Goal: Information Seeking & Learning: Find specific page/section

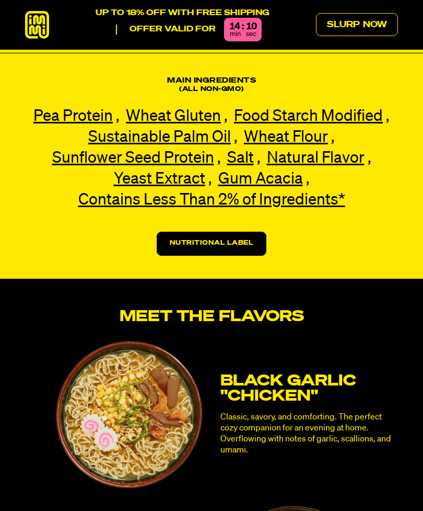
scroll to position [2073, 0]
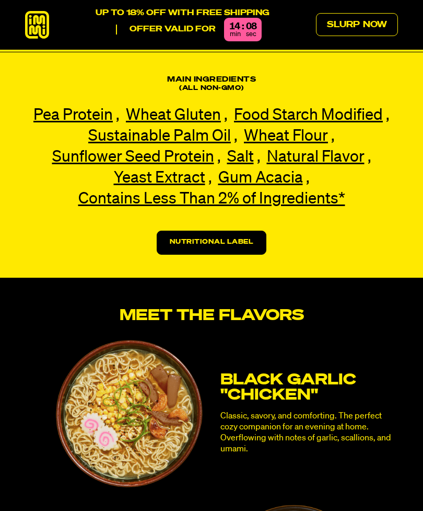
click at [235, 231] on link "Nutritional Label" at bounding box center [212, 243] width 110 height 24
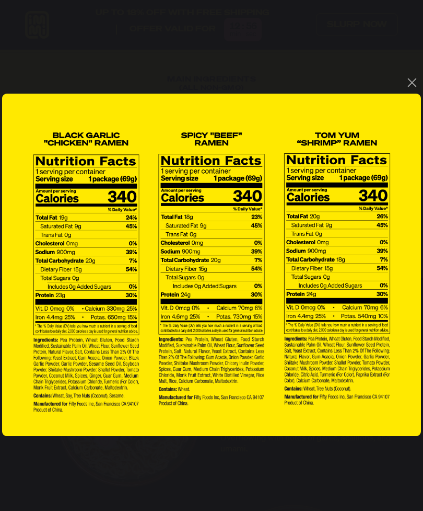
click at [409, 60] on div "You can close this modal content with the ESC key" at bounding box center [211, 255] width 423 height 511
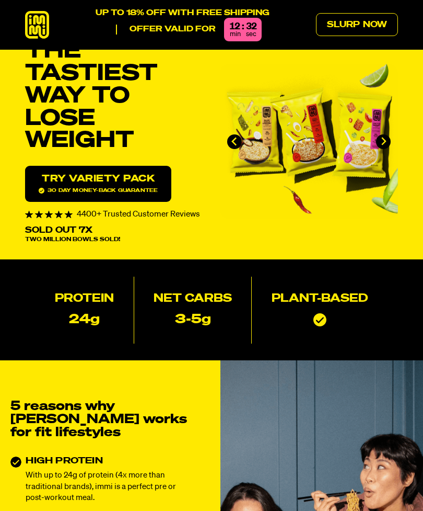
scroll to position [0, 0]
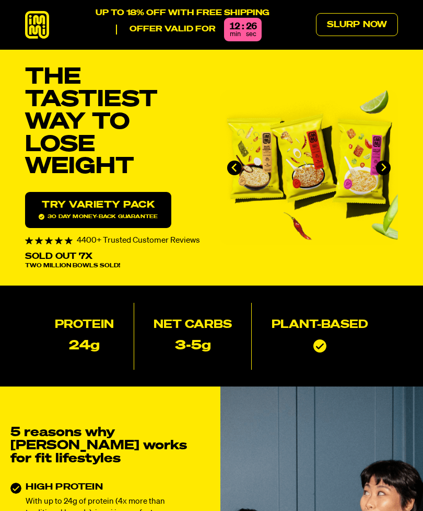
click at [142, 209] on link "Try variety Pack 30 day money-back guarantee" at bounding box center [98, 210] width 146 height 36
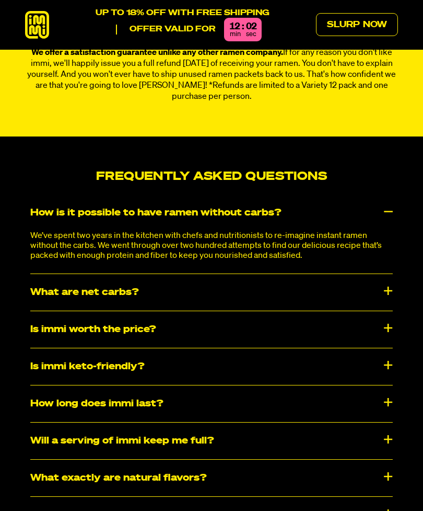
scroll to position [4468, 0]
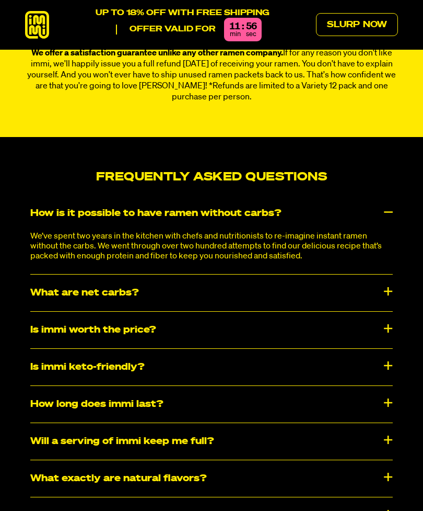
click at [387, 497] on div "Is immi ramen vegan friendly?" at bounding box center [211, 515] width 363 height 37
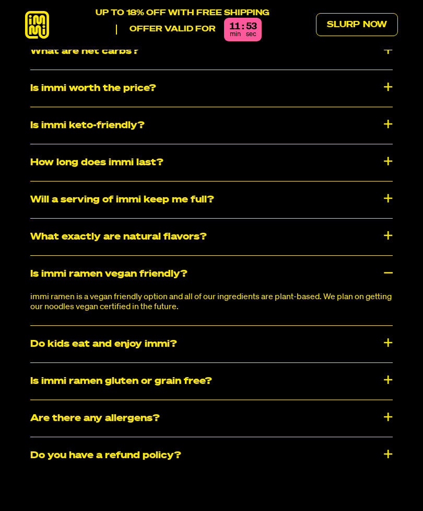
scroll to position [4710, 0]
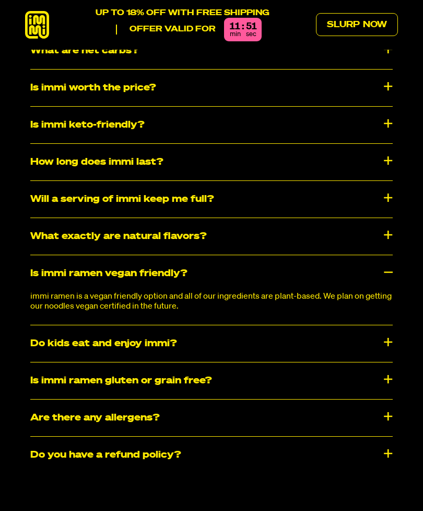
click at [384, 181] on div "Will a serving of immi keep me full?" at bounding box center [211, 199] width 363 height 37
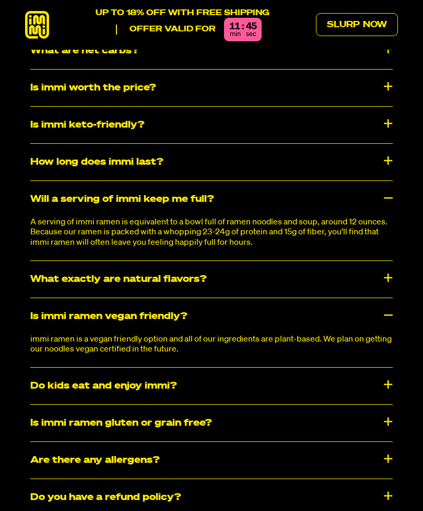
click at [339, 181] on div "Will a serving of immi keep me full?" at bounding box center [211, 199] width 363 height 37
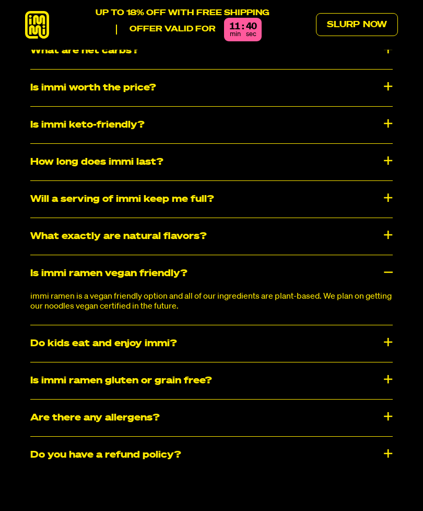
click at [338, 259] on div "Is immi ramen vegan friendly?" at bounding box center [211, 273] width 363 height 37
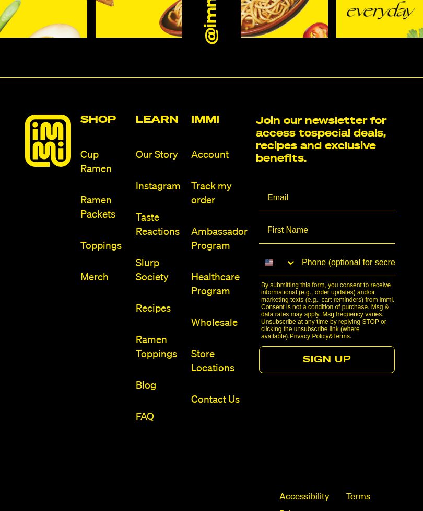
scroll to position [5260, 0]
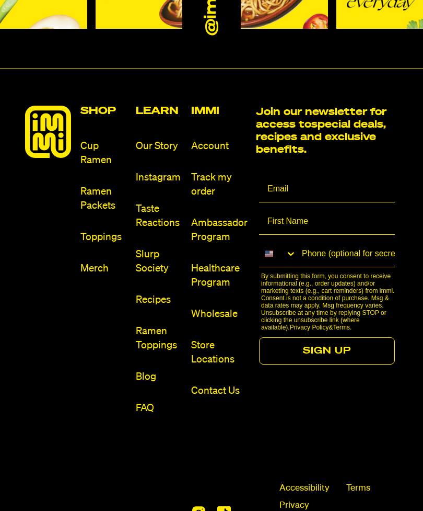
click at [148, 401] on link "FAQ" at bounding box center [159, 408] width 47 height 14
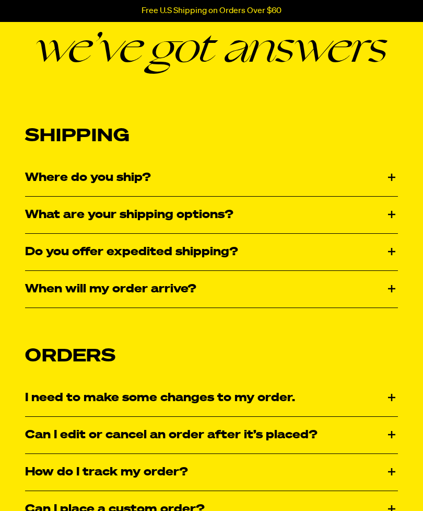
scroll to position [153, 0]
click at [336, 178] on div "Where do you ship?" at bounding box center [211, 177] width 373 height 37
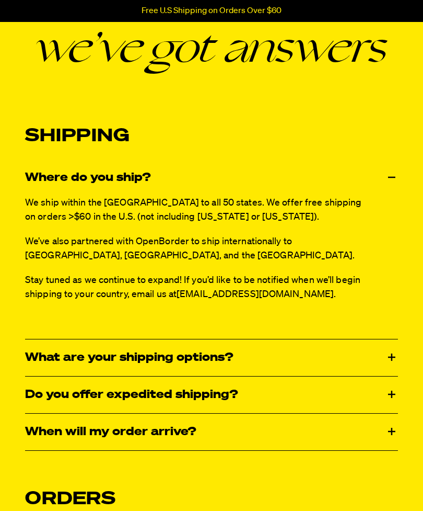
click at [329, 179] on div "Where do you ship?" at bounding box center [211, 177] width 373 height 37
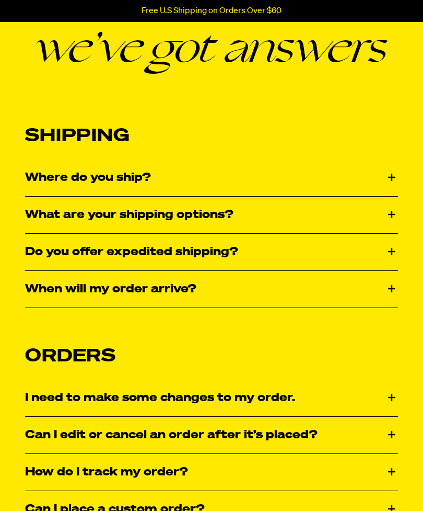
click at [301, 213] on div "What are your shipping options?" at bounding box center [211, 215] width 373 height 37
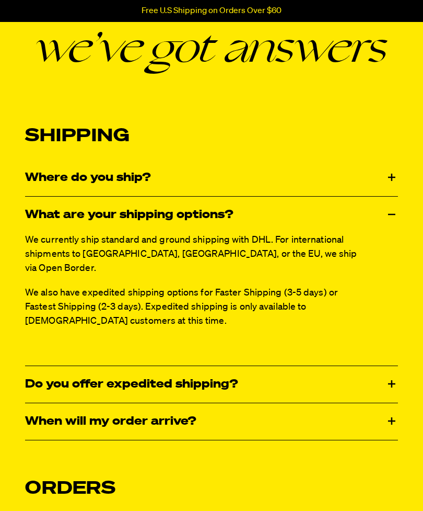
click at [301, 221] on div "What are your shipping options?" at bounding box center [211, 215] width 373 height 37
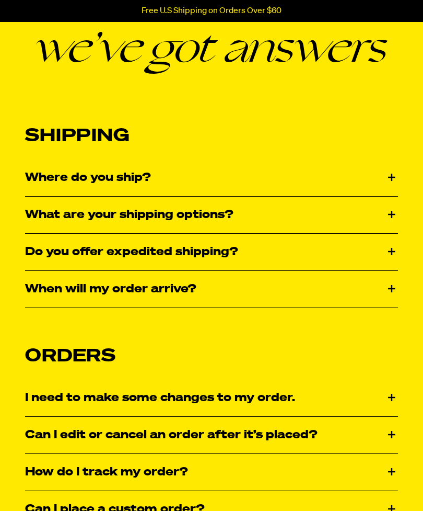
click at [233, 290] on div "When will my order arrive?" at bounding box center [211, 289] width 373 height 37
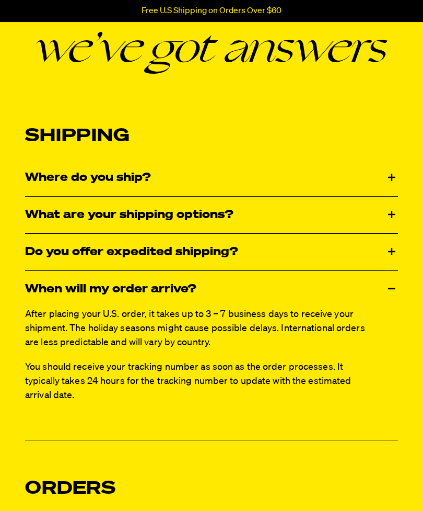
click at [237, 286] on div "When will my order arrive?" at bounding box center [211, 289] width 373 height 37
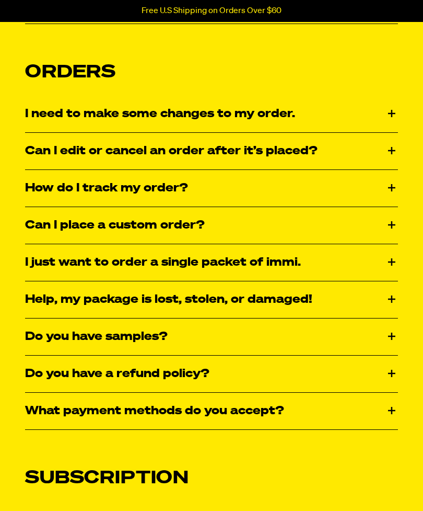
scroll to position [438, 0]
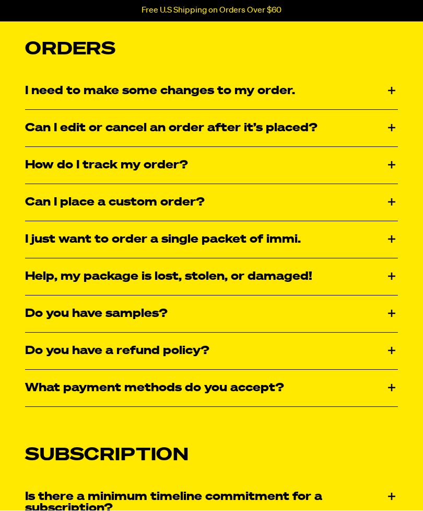
click at [292, 202] on div "Can I place a custom order?" at bounding box center [211, 203] width 373 height 37
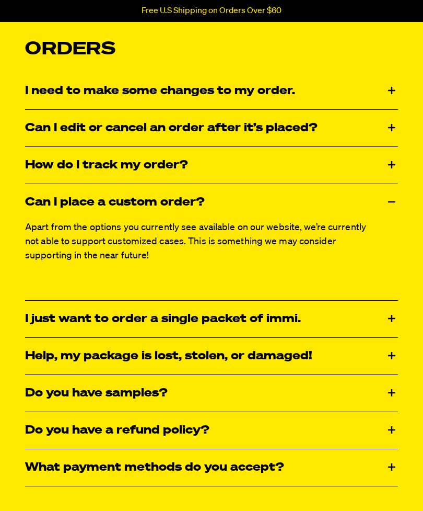
click at [304, 206] on div "Can I place a custom order?" at bounding box center [211, 202] width 373 height 37
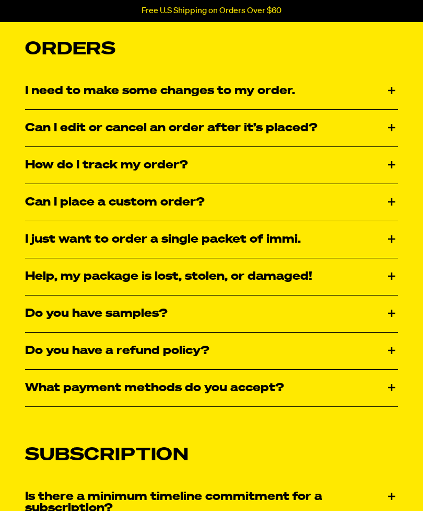
click at [281, 244] on div "I just want to order a single packet of immi." at bounding box center [211, 239] width 373 height 37
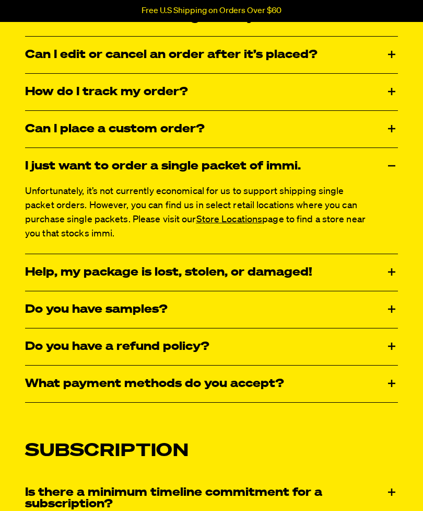
scroll to position [535, 0]
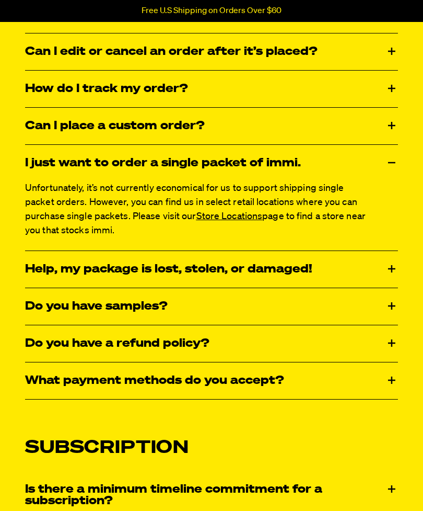
click at [249, 213] on link "Store Locations" at bounding box center [230, 216] width 66 height 9
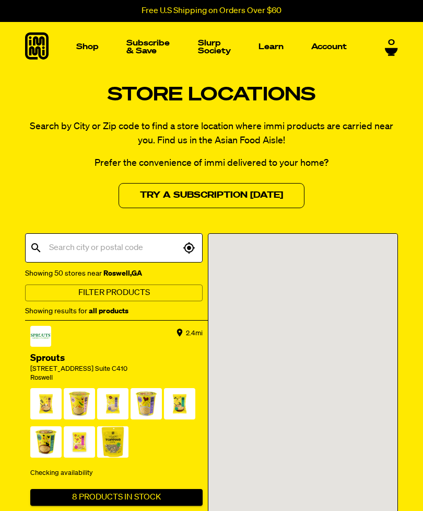
click at [160, 241] on input "text" at bounding box center [114, 248] width 134 height 20
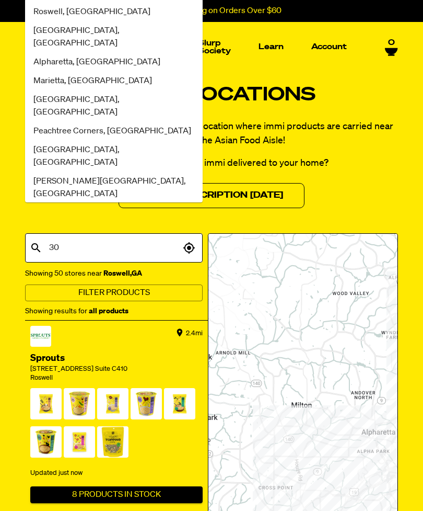
type input "300"
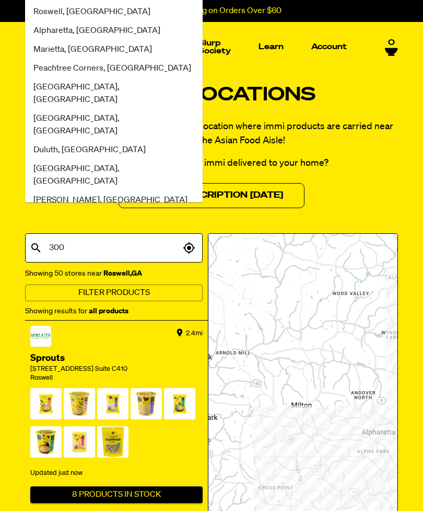
click at [62, 18] on span "Roswell, GA" at bounding box center [91, 12] width 117 height 13
